Goal: Task Accomplishment & Management: Complete application form

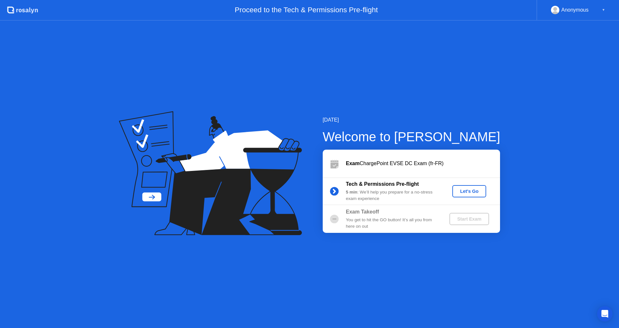
click at [461, 190] on div "Let's Go" at bounding box center [469, 191] width 29 height 5
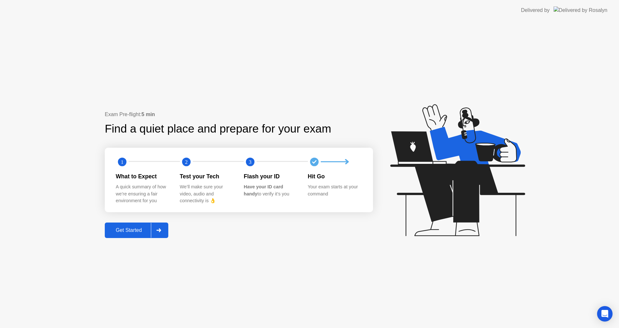
click at [137, 232] on div "Get Started" at bounding box center [129, 230] width 44 height 6
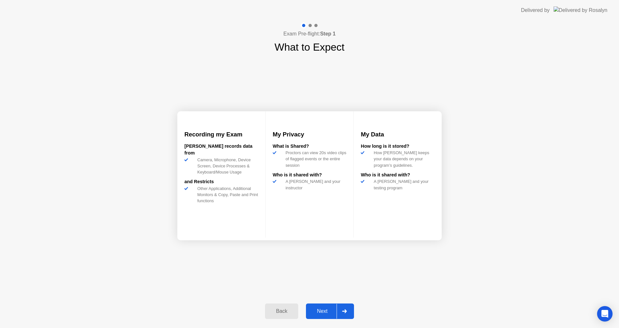
click at [321, 311] on div "Next" at bounding box center [322, 311] width 29 height 6
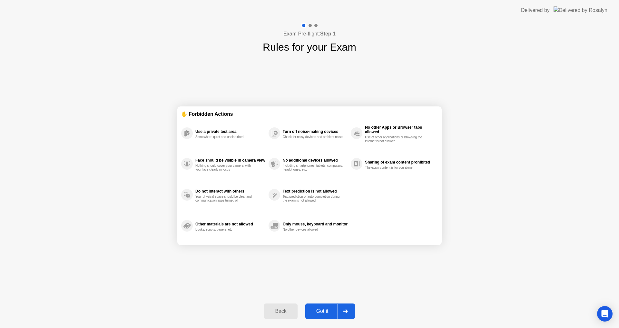
click at [321, 311] on div "Got it" at bounding box center [322, 311] width 30 height 6
select select "*******"
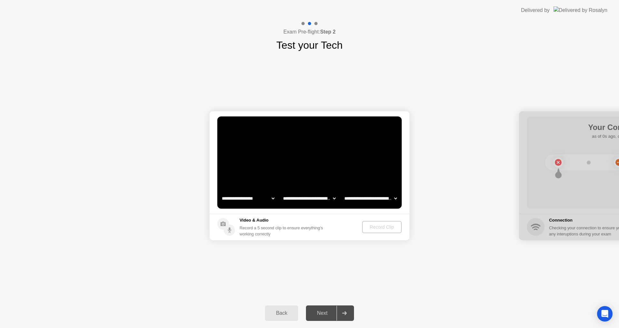
select select "**********"
click at [326, 316] on div "Next" at bounding box center [322, 313] width 29 height 6
click at [341, 316] on div at bounding box center [344, 313] width 15 height 15
click at [368, 227] on div "Record Clip" at bounding box center [382, 226] width 35 height 5
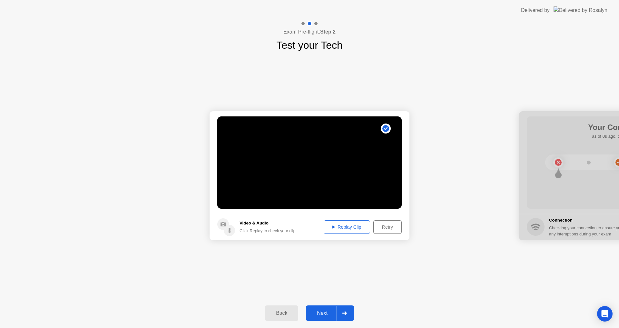
click at [348, 311] on div at bounding box center [344, 313] width 15 height 15
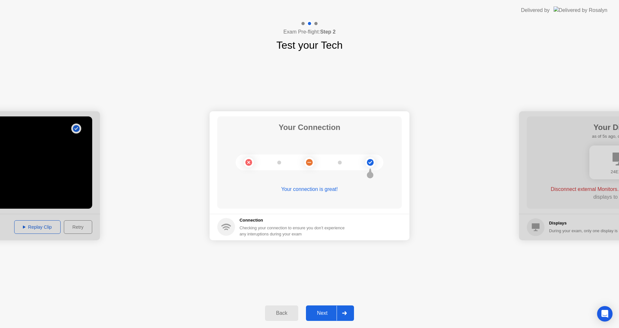
click at [350, 310] on div at bounding box center [344, 313] width 15 height 15
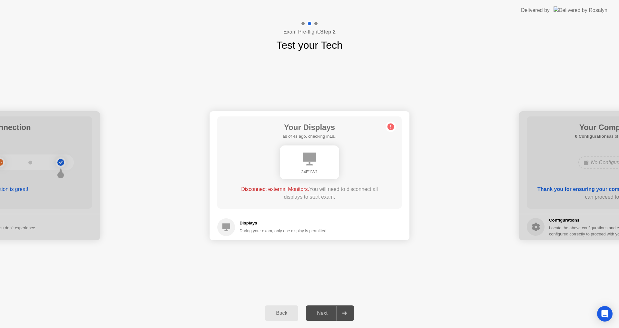
click at [304, 172] on div "24E1W1" at bounding box center [309, 172] width 49 height 6
click at [310, 166] on div "24E1W1" at bounding box center [309, 162] width 59 height 34
click at [310, 167] on div "24E1W1" at bounding box center [309, 162] width 59 height 34
click at [242, 230] on div "During your exam, only one display is permitted" at bounding box center [283, 231] width 87 height 6
click at [391, 125] on icon at bounding box center [391, 127] width 10 height 10
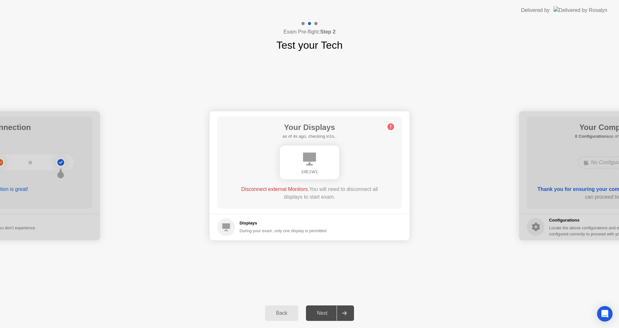
click at [392, 125] on circle at bounding box center [391, 126] width 7 height 7
click at [393, 126] on circle at bounding box center [391, 126] width 7 height 7
click at [393, 127] on circle at bounding box center [391, 126] width 7 height 7
click at [314, 45] on h1 "Test your Tech" at bounding box center [309, 44] width 66 height 15
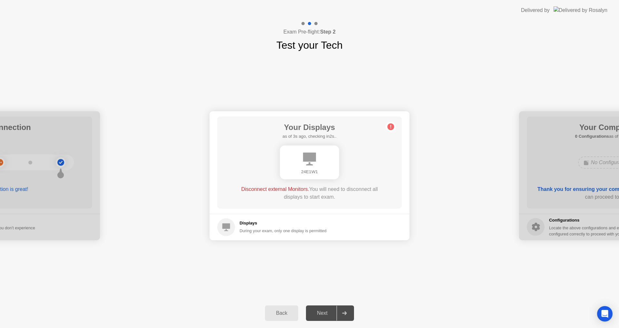
click at [570, 190] on div at bounding box center [619, 175] width 200 height 129
click at [311, 169] on div "24E1W1" at bounding box center [309, 172] width 49 height 6
click at [273, 310] on div "Back" at bounding box center [281, 313] width 29 height 6
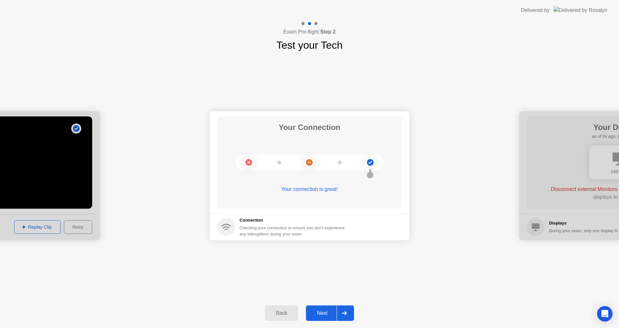
click at [325, 314] on div "Next" at bounding box center [322, 313] width 29 height 6
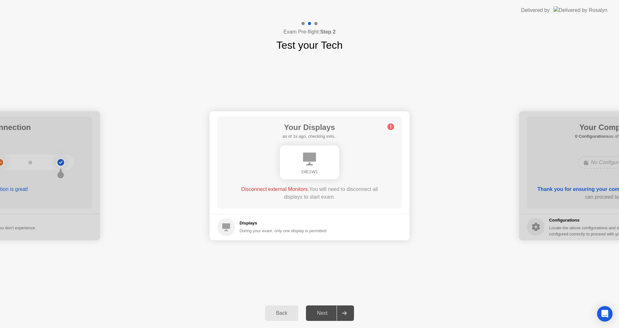
click at [257, 190] on span "Disconnect external Monitors." at bounding box center [275, 188] width 68 height 5
click at [312, 157] on icon at bounding box center [309, 159] width 13 height 13
click at [231, 230] on circle at bounding box center [226, 227] width 18 height 18
click at [294, 189] on span "Disconnect external Monitors." at bounding box center [275, 188] width 68 height 5
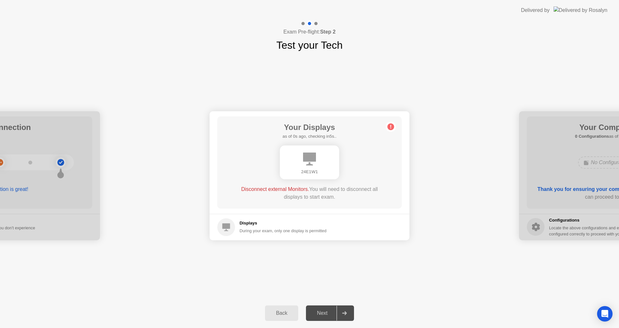
click at [538, 227] on div at bounding box center [619, 175] width 200 height 129
click at [348, 313] on div at bounding box center [344, 313] width 15 height 15
